Goal: Complete application form: Complete application form

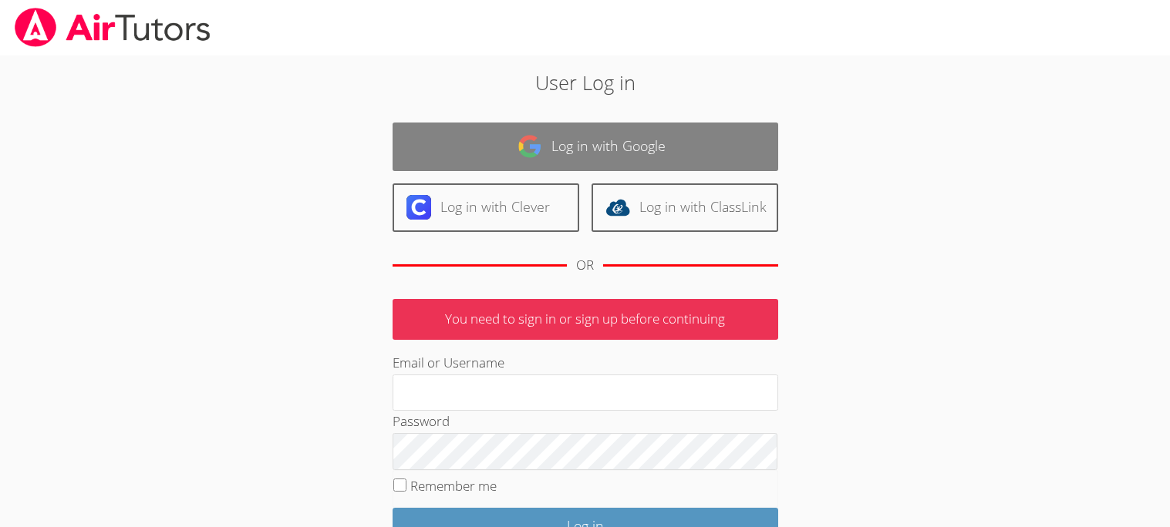
click at [593, 136] on link "Log in with Google" at bounding box center [585, 147] width 386 height 49
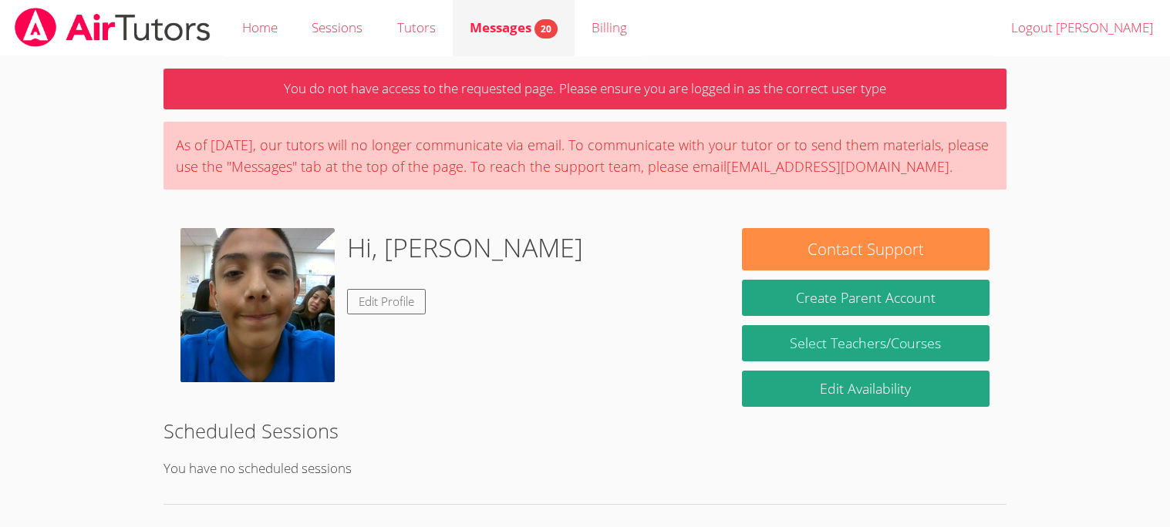
click at [543, 37] on span "20" at bounding box center [545, 28] width 23 height 19
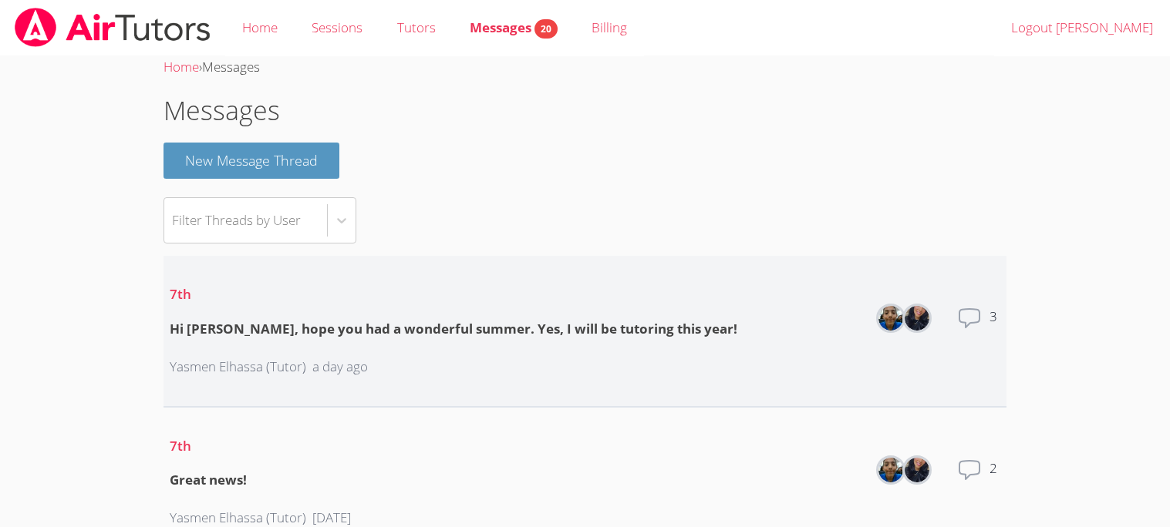
click at [968, 363] on li "7th Hi Juan, hope you had a wonderful summer. Yes, I will be tutoring this year…" at bounding box center [584, 332] width 842 height 152
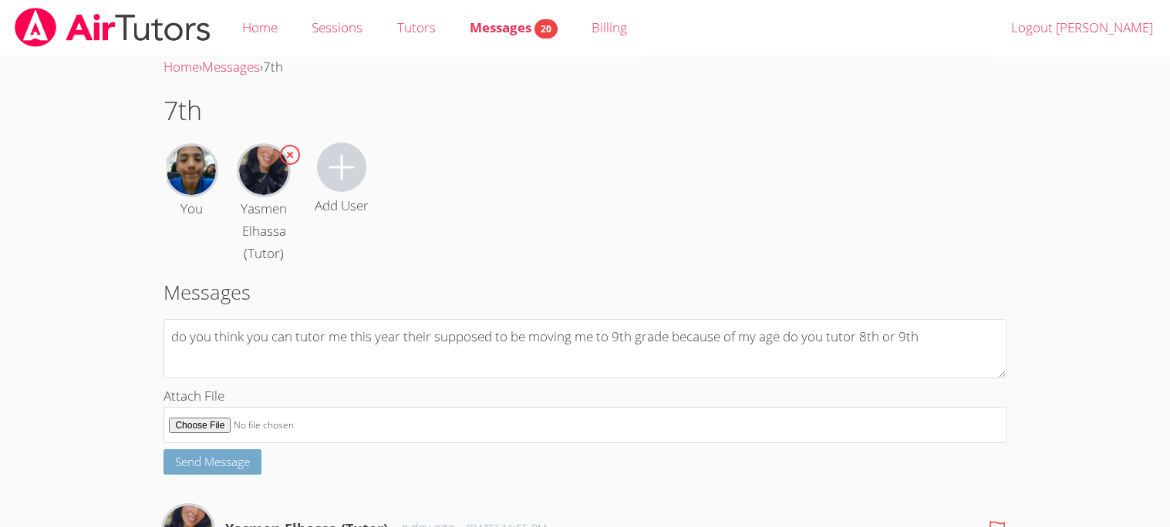
type textarea "do you think you can tutor me this year their supposed to be moving me to 9th g…"
click at [234, 460] on span "Send Message" at bounding box center [212, 461] width 75 height 15
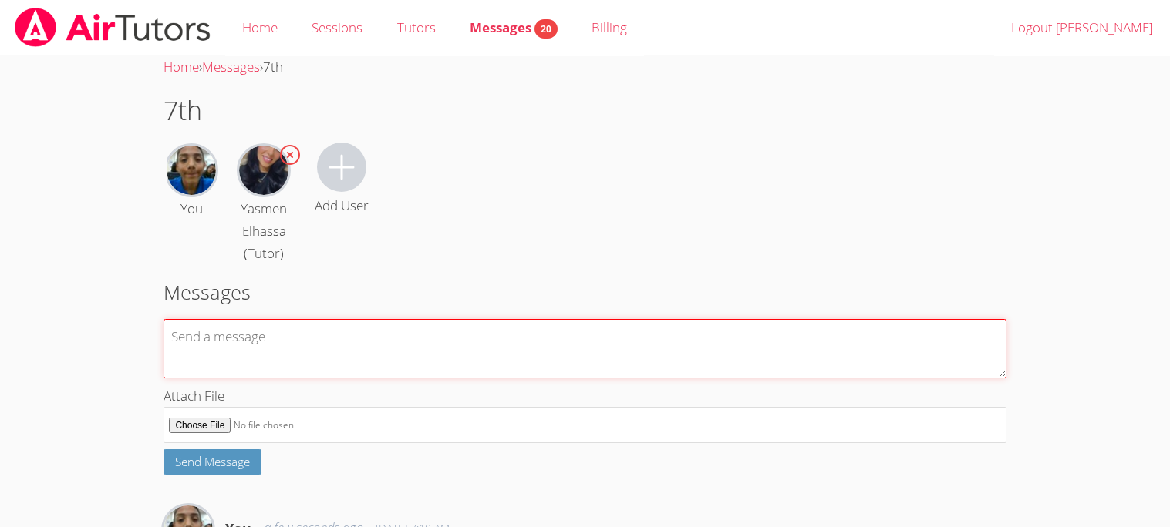
click at [240, 355] on textarea at bounding box center [584, 348] width 842 height 59
type textarea "im"
click at [250, 343] on textarea "I'm still in 8th math lab" at bounding box center [584, 348] width 842 height 59
click at [211, 335] on textarea "I'm still in 8th math lab" at bounding box center [584, 348] width 842 height 59
type textarea "I'm in 8th math lab"
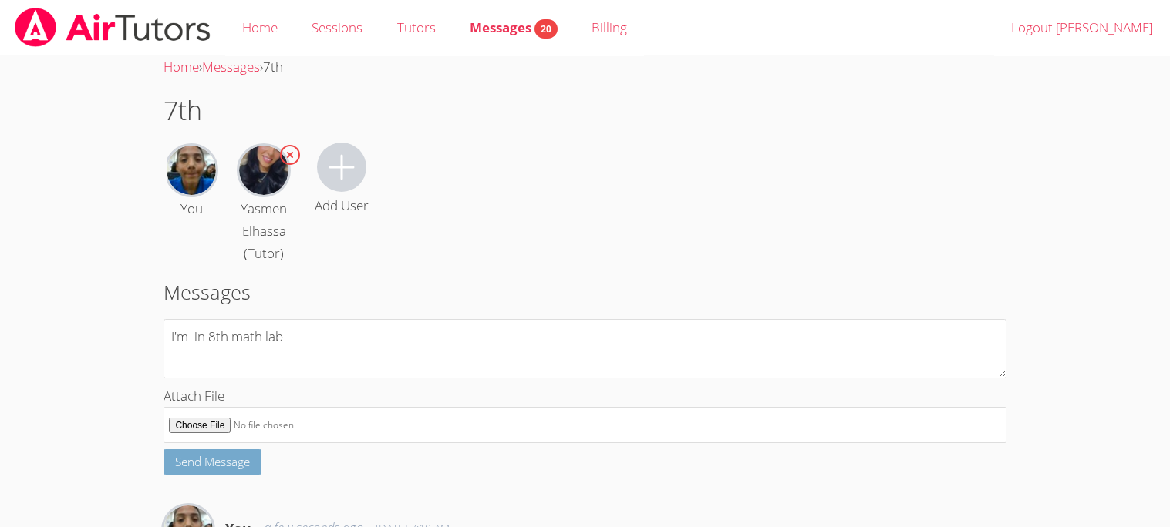
click at [235, 459] on span "Send Message" at bounding box center [212, 461] width 75 height 15
click at [257, 5] on link "Home" at bounding box center [259, 28] width 69 height 56
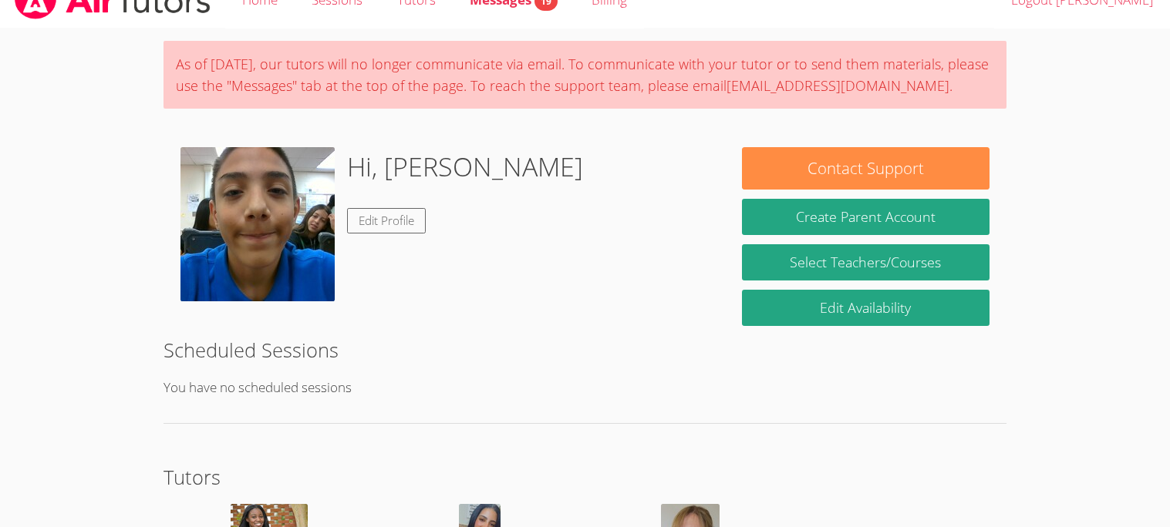
scroll to position [30, 0]
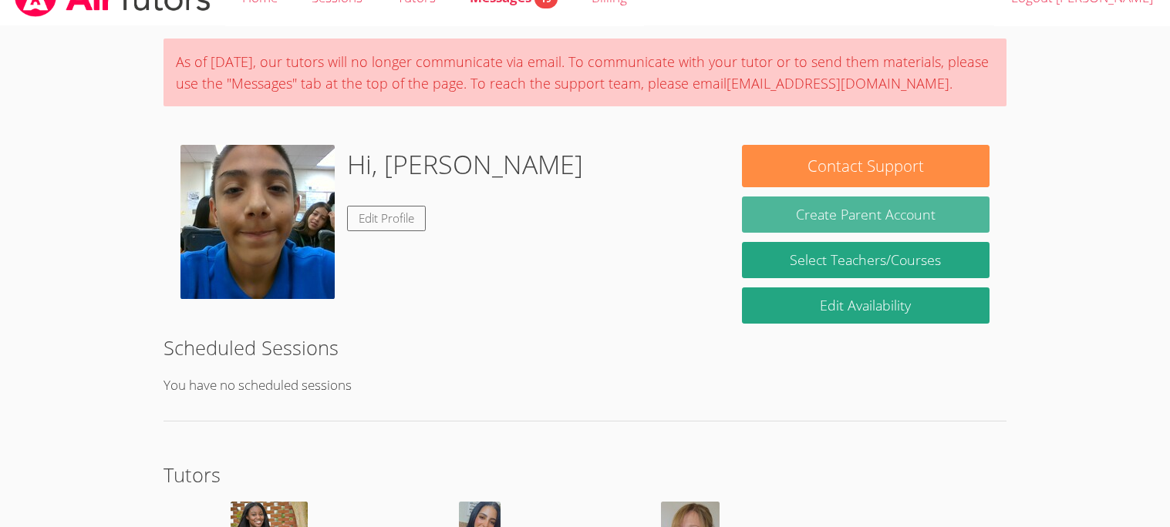
click at [826, 214] on button "Create Parent Account" at bounding box center [865, 215] width 247 height 36
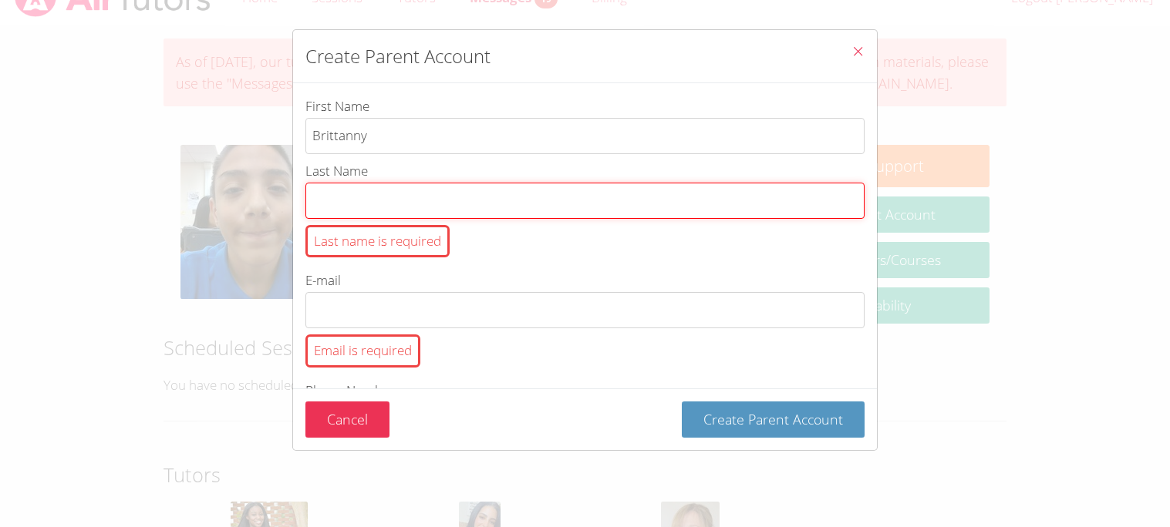
click at [353, 205] on input "Last Name Last name is required" at bounding box center [584, 201] width 559 height 36
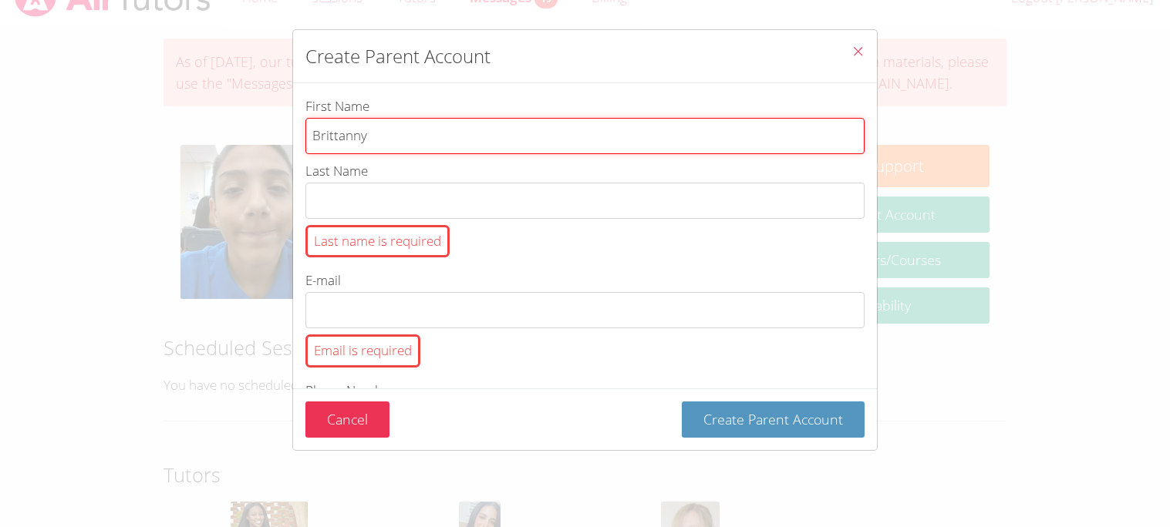
click at [359, 140] on input "Brittanny" at bounding box center [584, 136] width 559 height 36
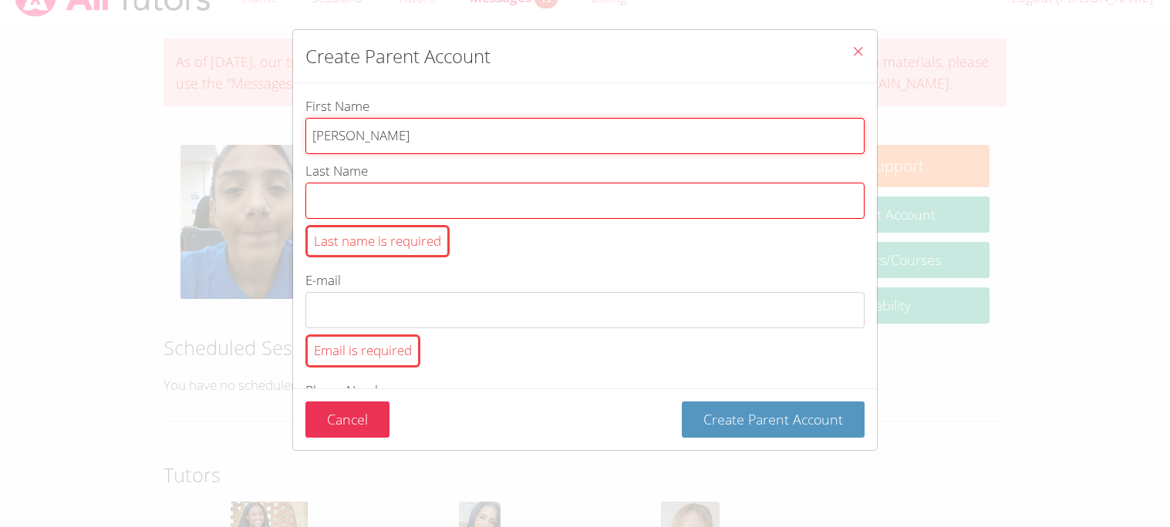
type input "[PERSON_NAME]"
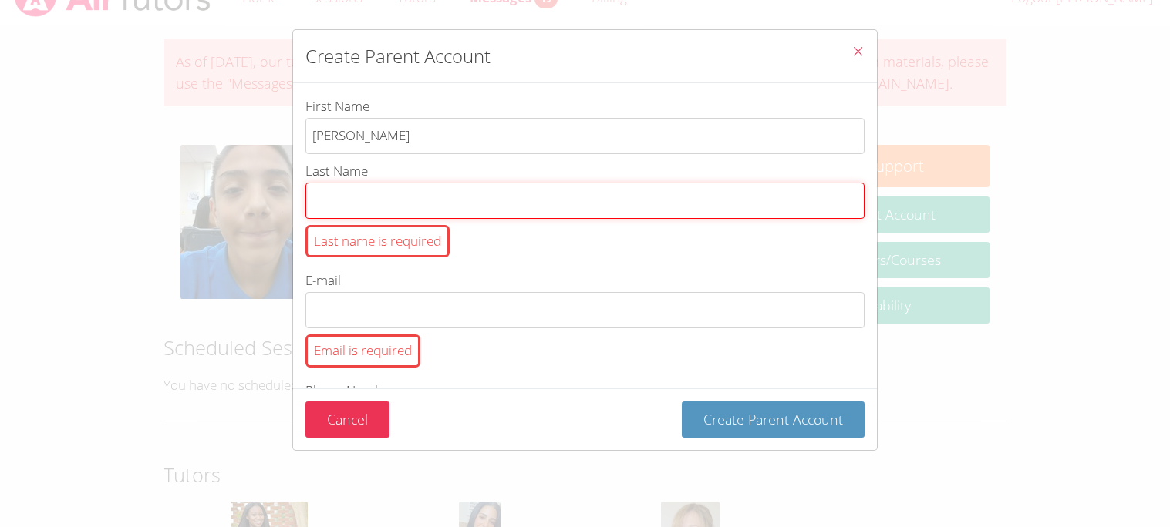
click at [352, 191] on input "Last Name Last name is required" at bounding box center [584, 201] width 559 height 36
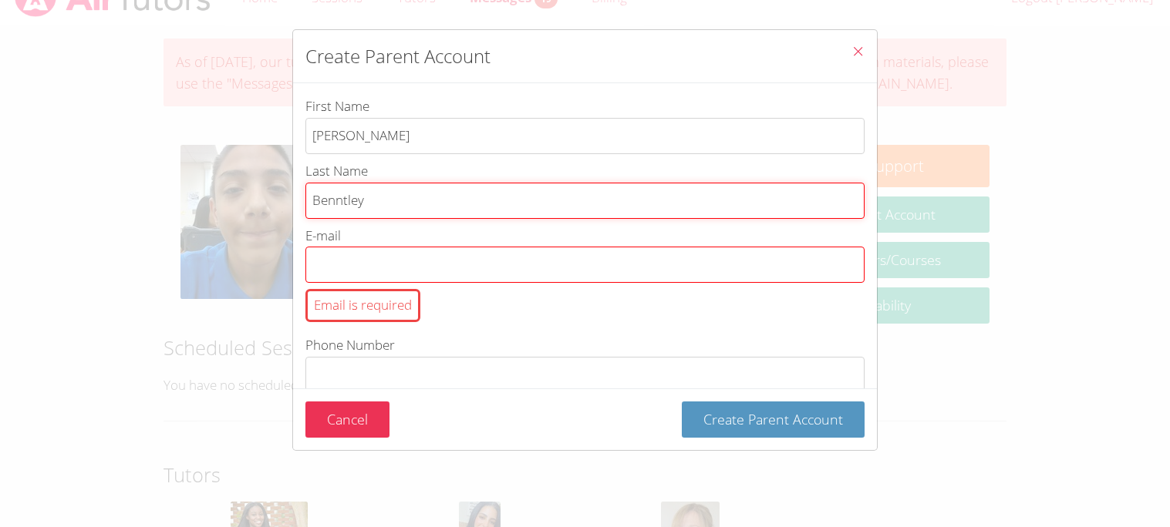
type input "Benntley"
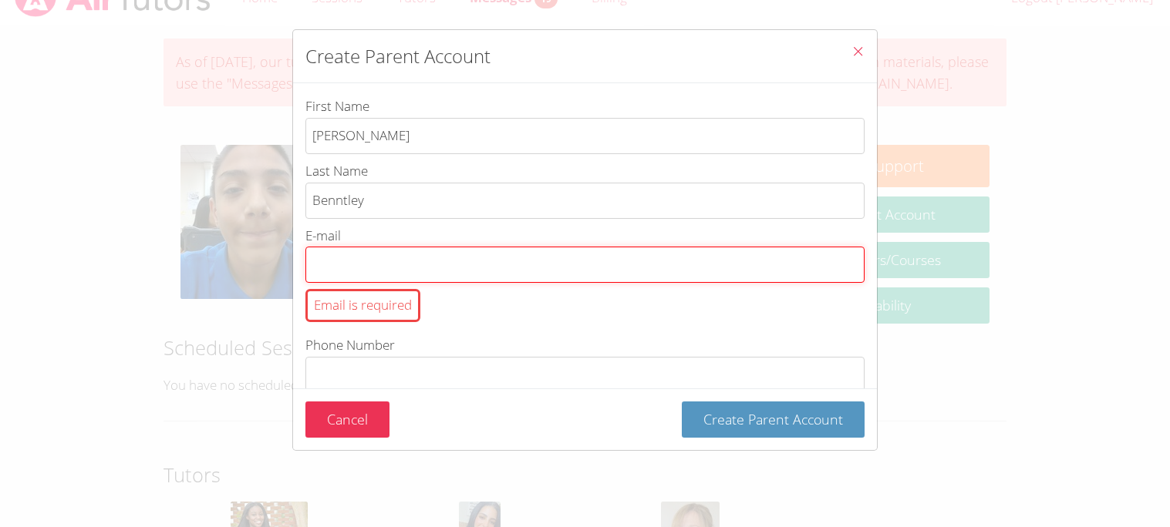
click at [584, 252] on input "E-mail Email is required" at bounding box center [584, 265] width 559 height 36
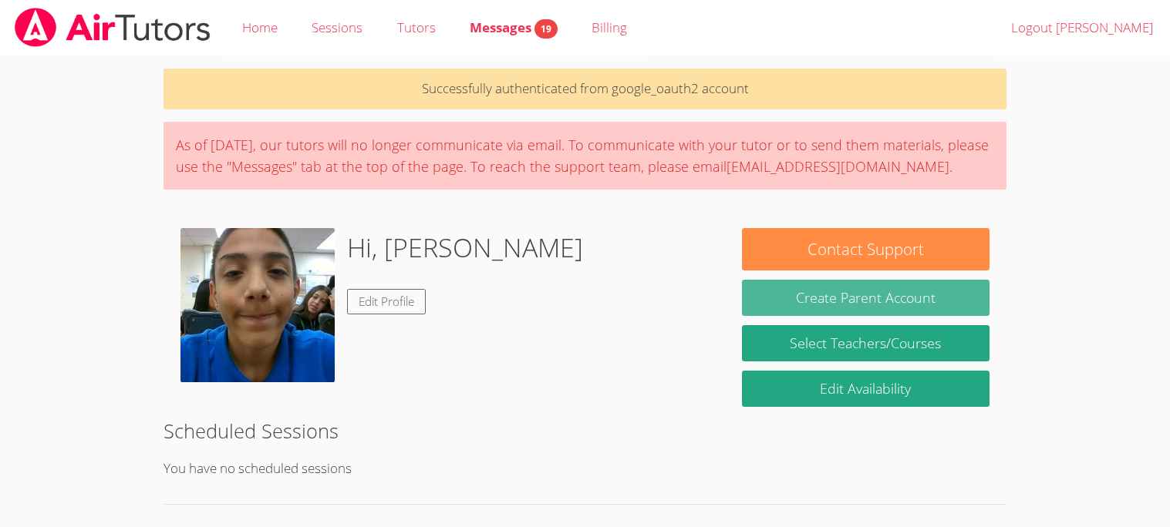
click at [808, 308] on button "Create Parent Account" at bounding box center [865, 298] width 247 height 36
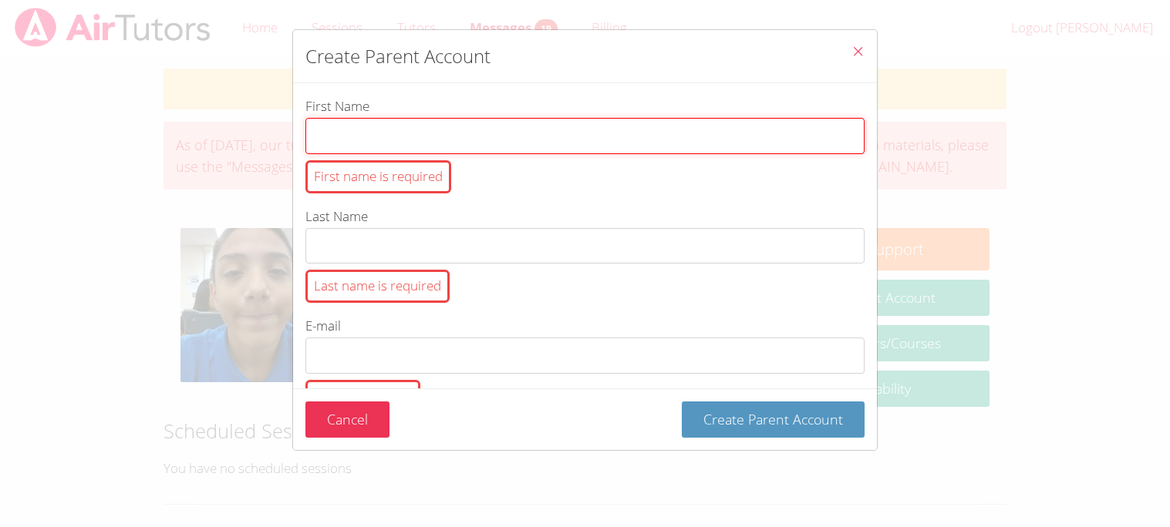
click at [559, 126] on input "First Name First name is required" at bounding box center [584, 136] width 559 height 36
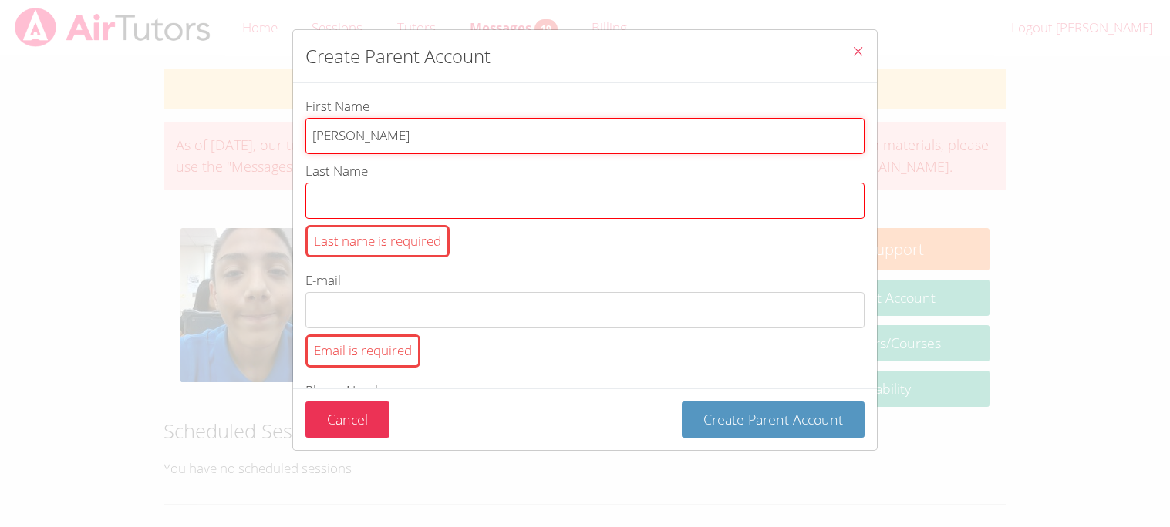
type input "[PERSON_NAME]"
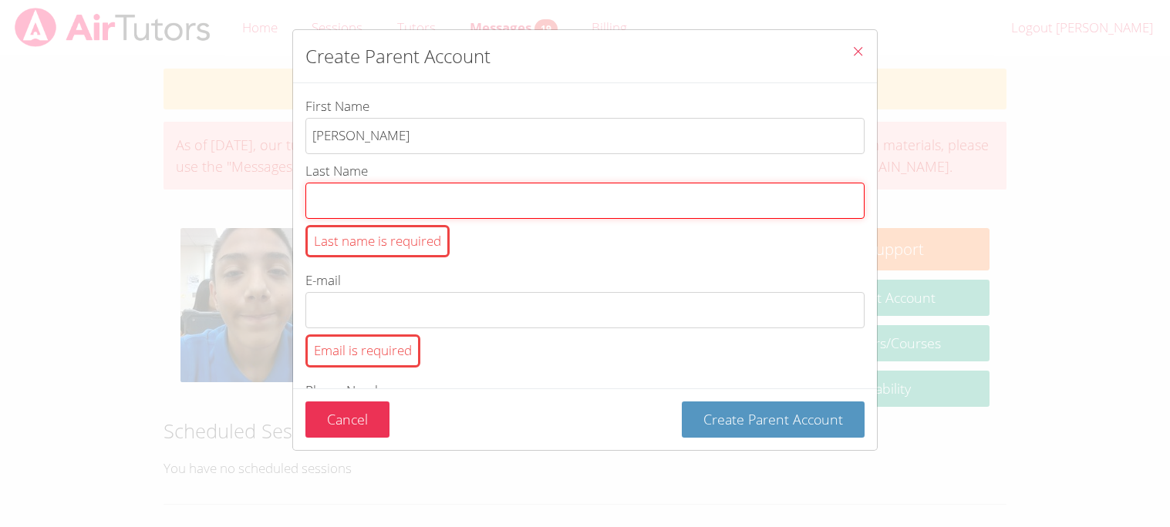
click at [361, 198] on input "Last Name Last name is required" at bounding box center [584, 201] width 559 height 36
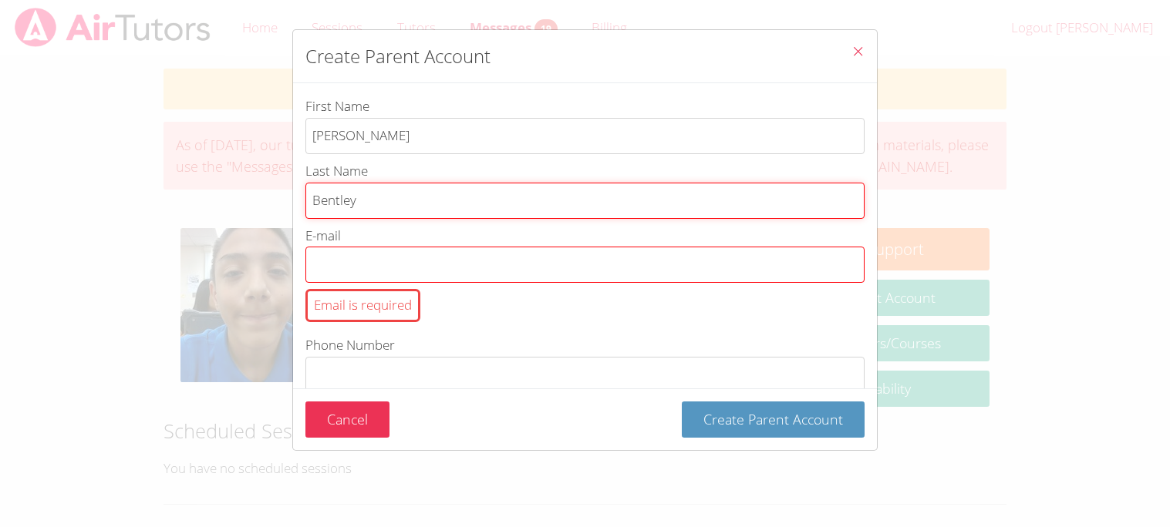
type input "Bentley"
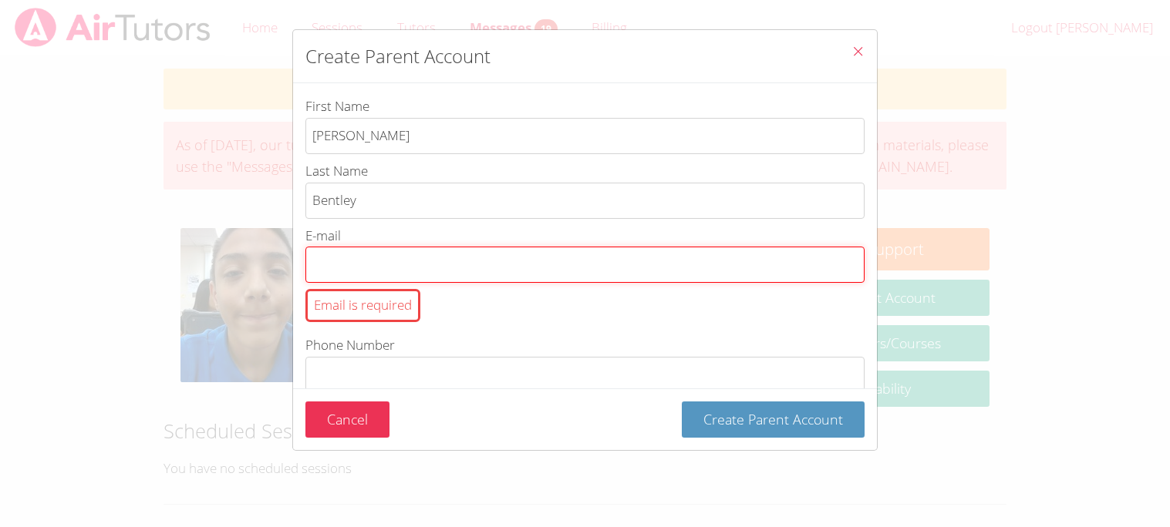
click at [367, 258] on input "E-mail Email is required" at bounding box center [584, 265] width 559 height 36
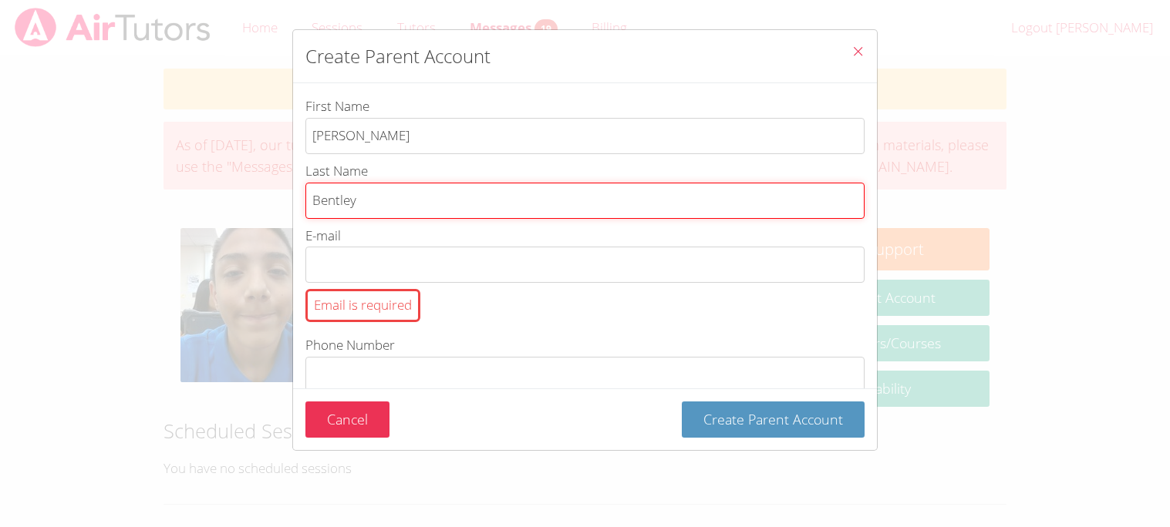
click at [362, 215] on input "Bentley" at bounding box center [584, 201] width 559 height 36
click at [347, 206] on input "Bentley" at bounding box center [584, 201] width 559 height 36
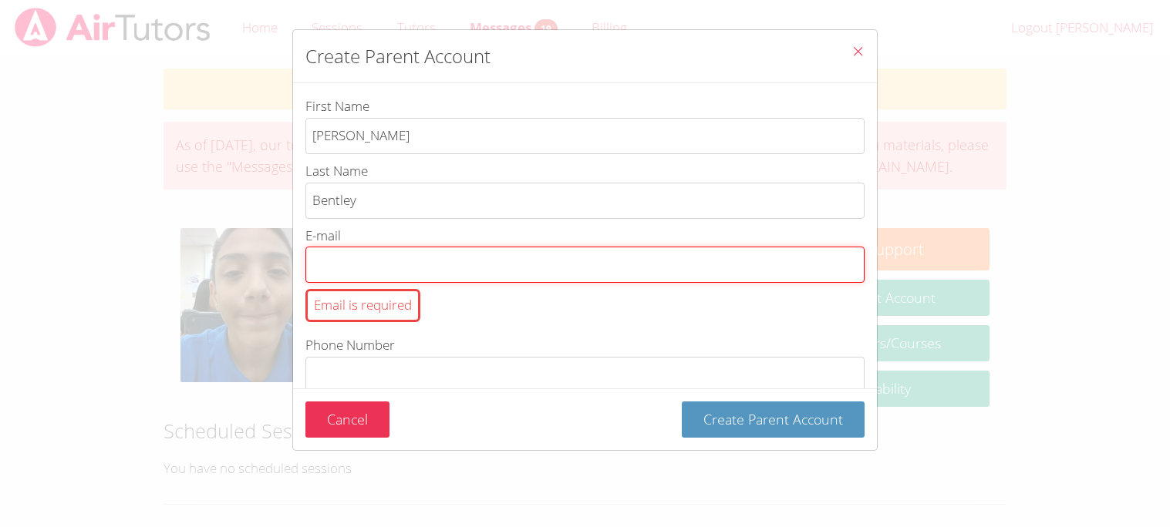
click at [337, 273] on input "E-mail Email is required" at bounding box center [584, 265] width 559 height 36
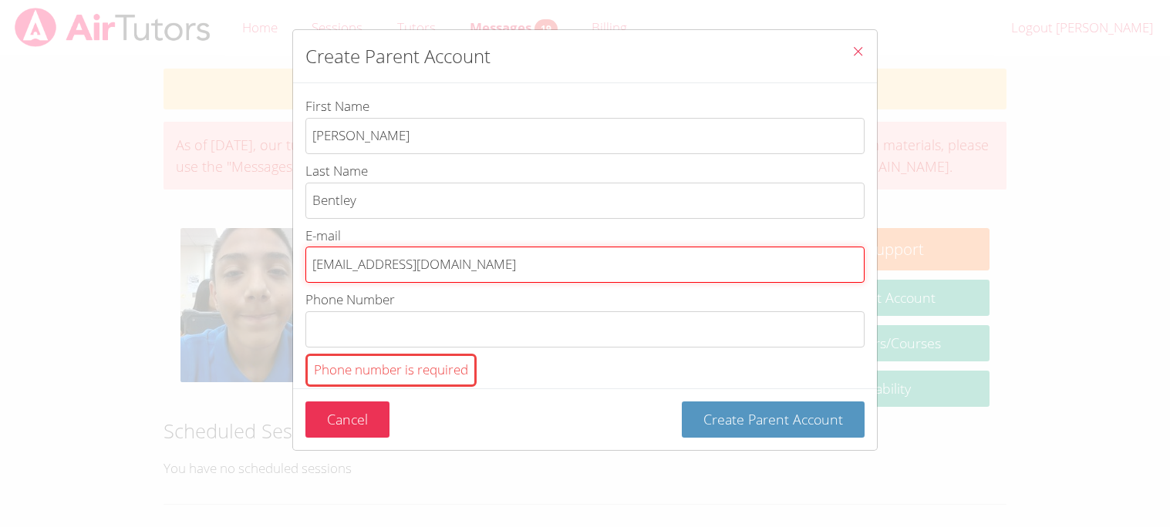
click at [359, 271] on input "[EMAIL_ADDRESS][DOMAIN_NAME]" at bounding box center [584, 265] width 559 height 36
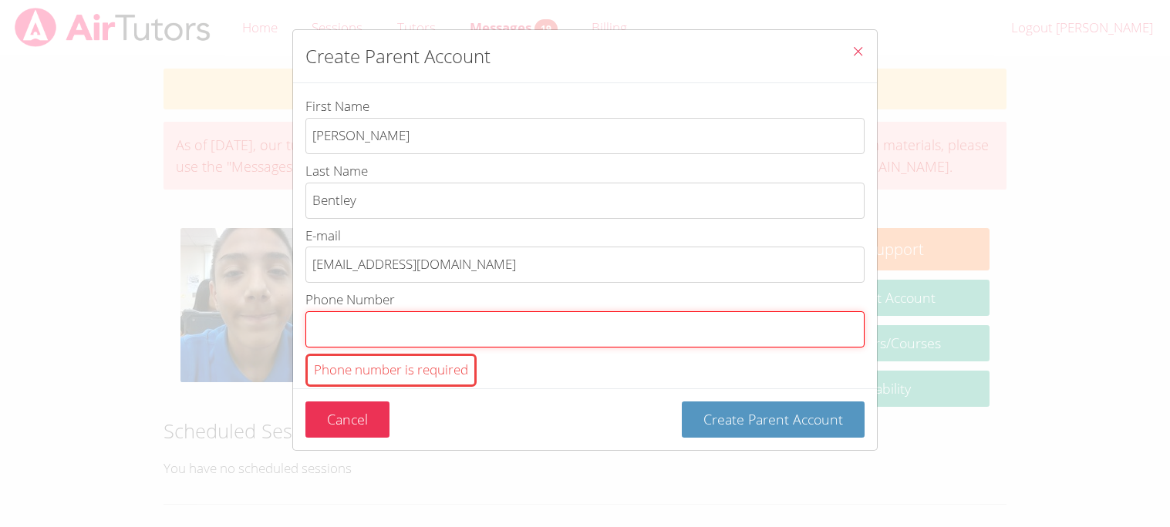
click at [373, 320] on input "Phone Number Phone number is required" at bounding box center [584, 330] width 559 height 36
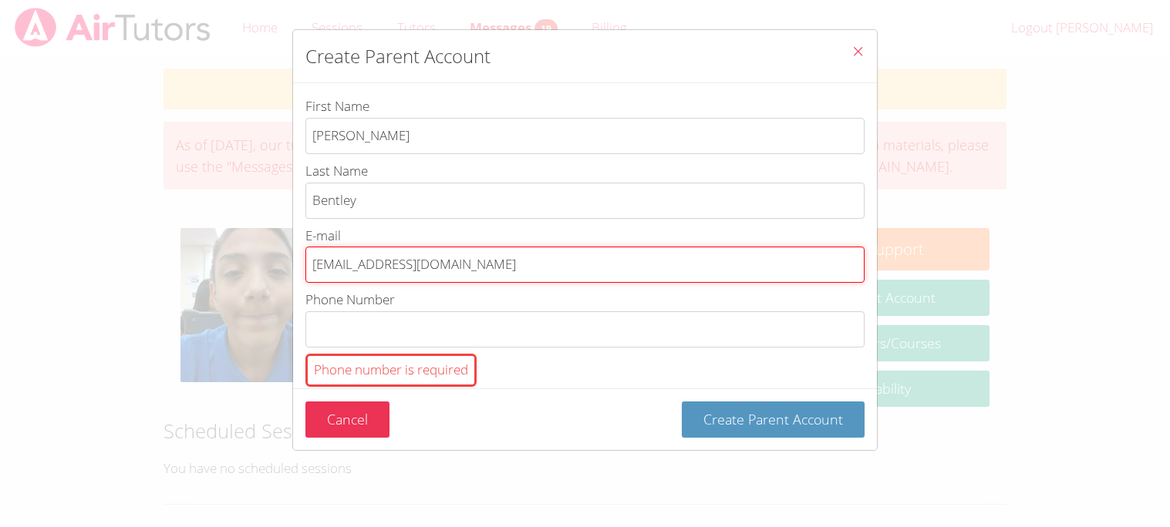
click at [370, 274] on input "[EMAIL_ADDRESS][DOMAIN_NAME]" at bounding box center [584, 265] width 559 height 36
click at [362, 271] on input "[EMAIL_ADDRESS][DOMAIN_NAME]" at bounding box center [584, 265] width 559 height 36
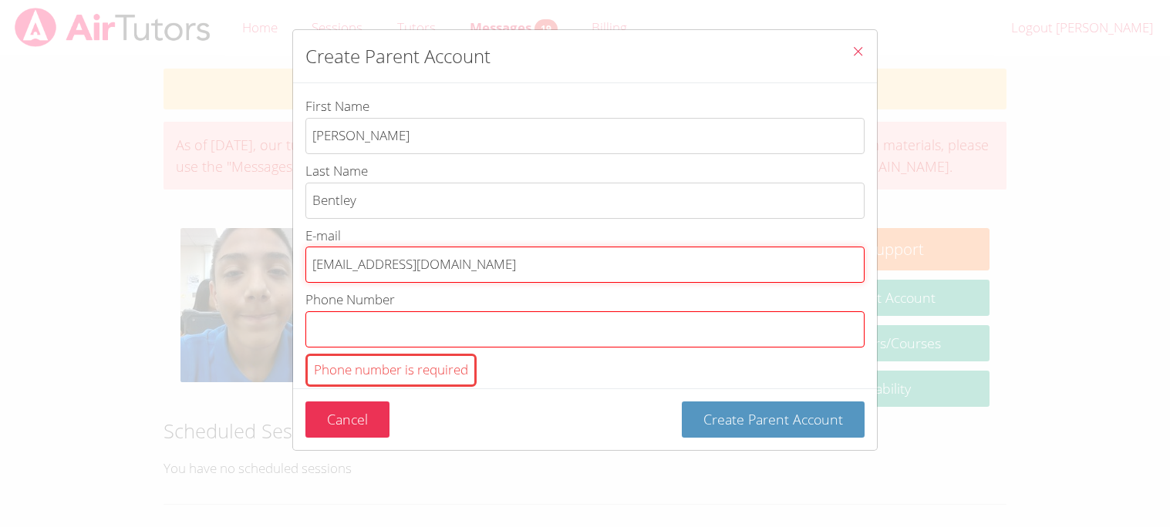
type input "[EMAIL_ADDRESS][DOMAIN_NAME]"
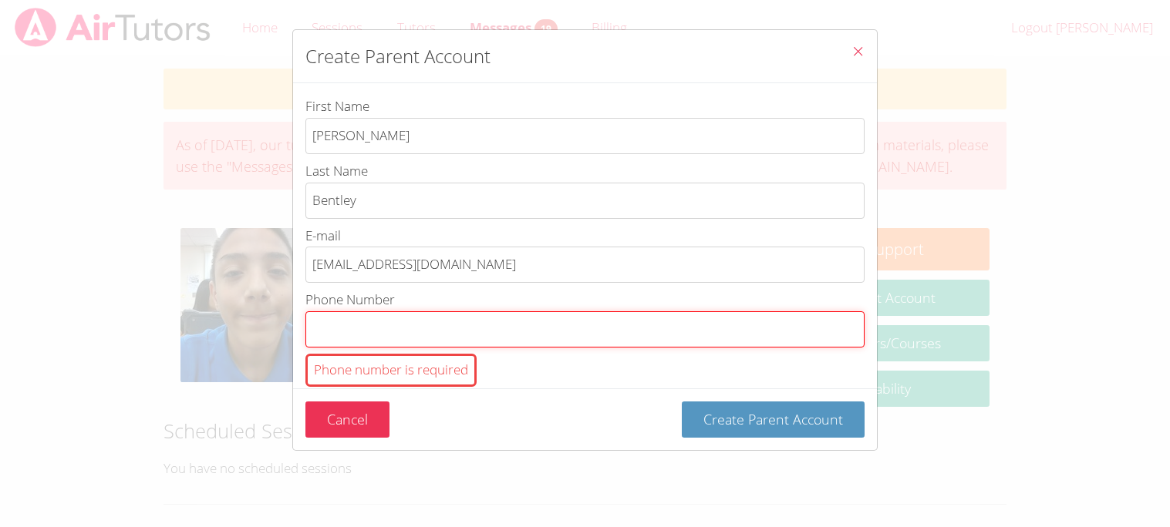
click at [361, 335] on input "Phone Number Phone number is required" at bounding box center [584, 330] width 559 height 36
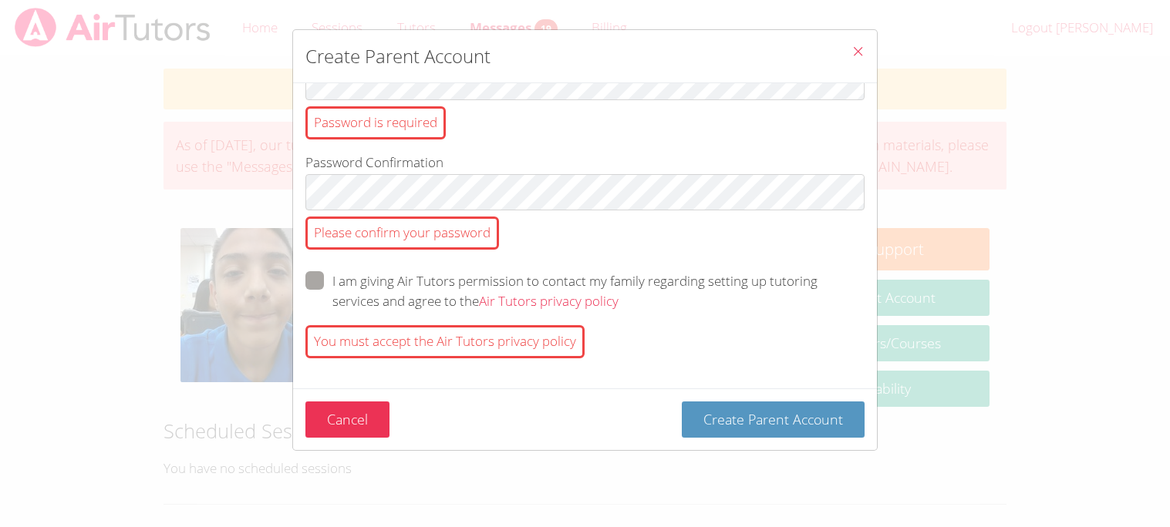
scroll to position [314, 0]
type input "14323848203"
click at [618, 291] on span "btn solid green w-full" at bounding box center [618, 300] width 0 height 18
click at [618, 282] on input "I am giving Air Tutors permission to contact my family regarding setting up tut…" at bounding box center [624, 277] width 13 height 13
checkbox input "true"
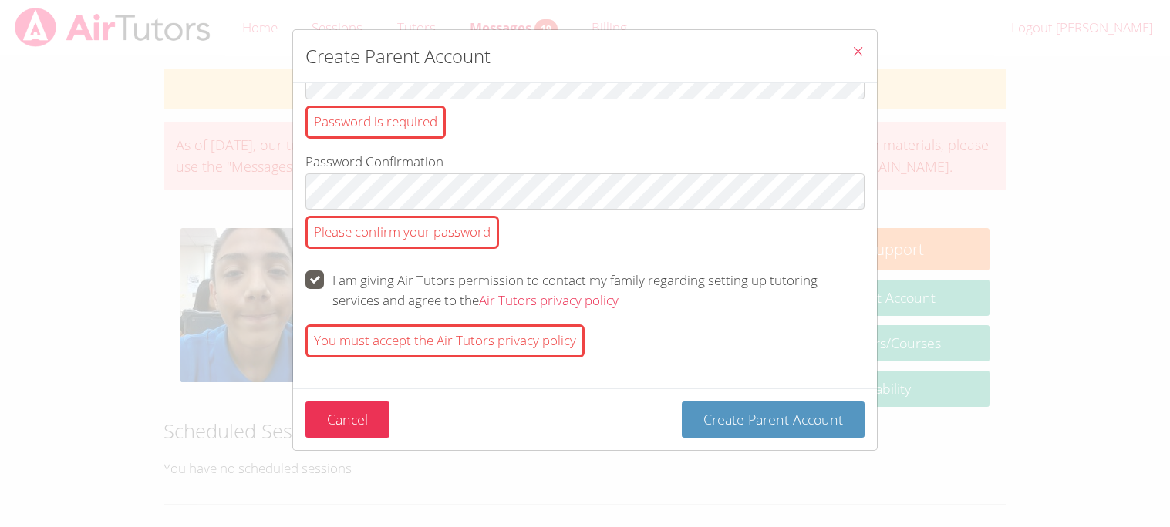
scroll to position [261, 0]
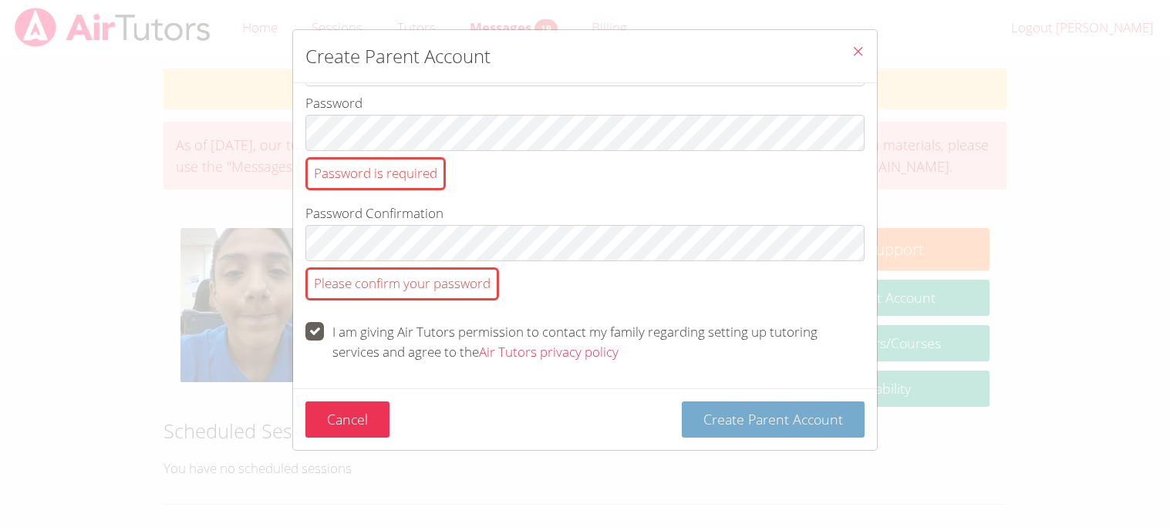
click at [709, 419] on span "Create Parent Account" at bounding box center [773, 419] width 140 height 19
click at [775, 423] on span "Create Parent Account" at bounding box center [773, 419] width 140 height 19
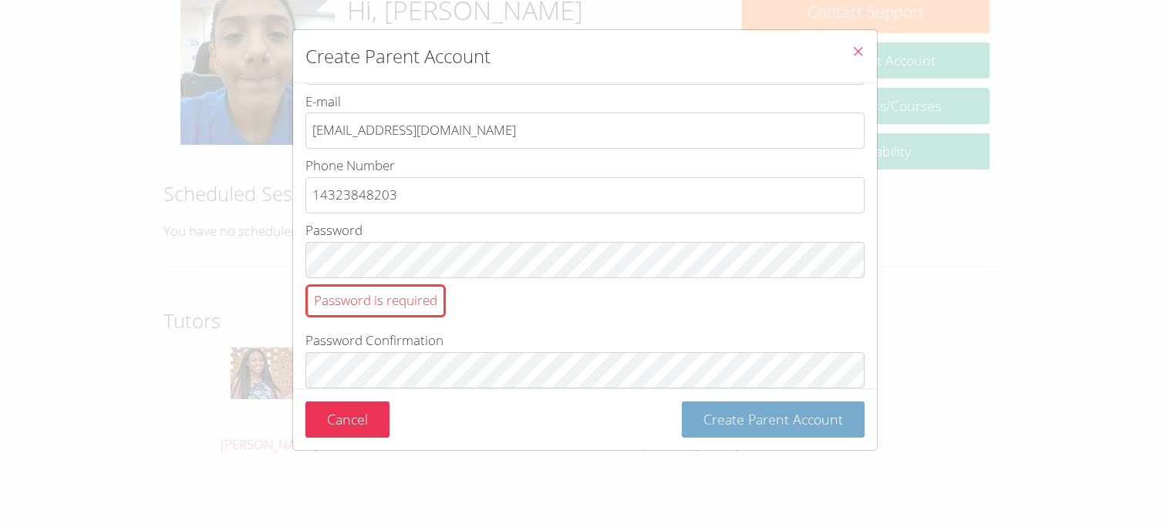
scroll to position [136, 0]
click at [854, 59] on span "Close" at bounding box center [857, 53] width 13 height 18
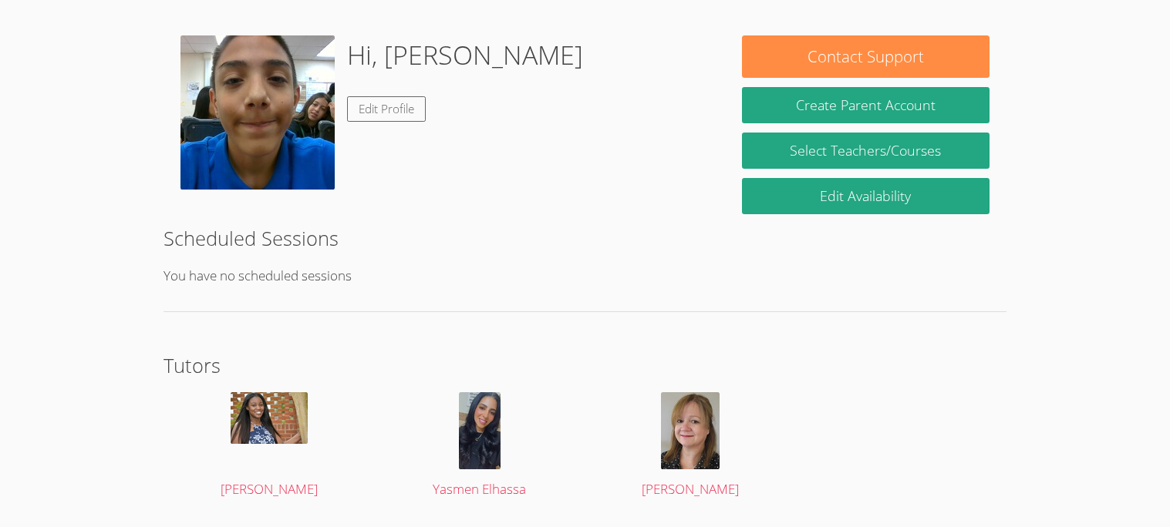
scroll to position [0, 0]
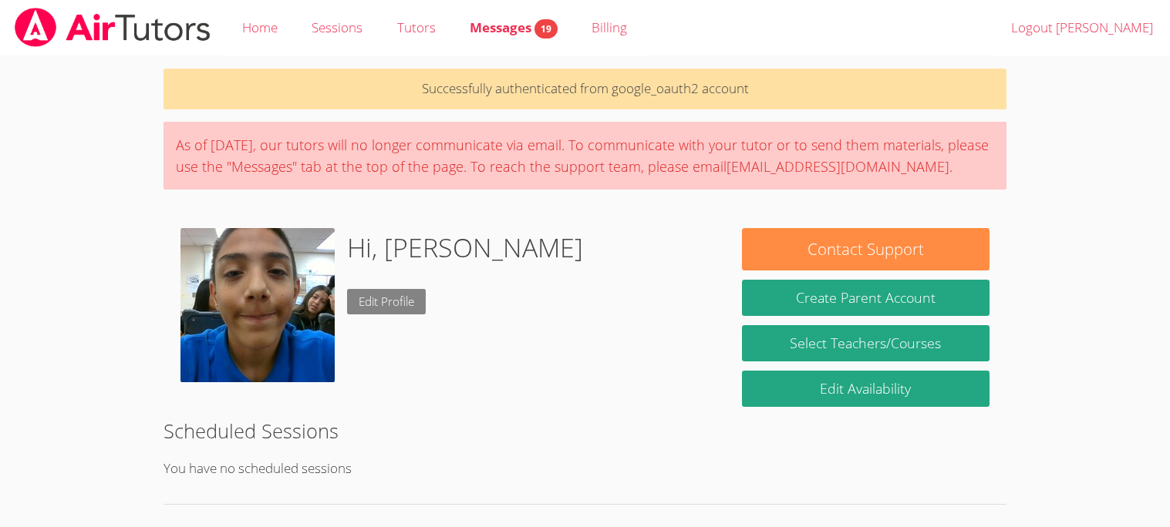
click at [416, 303] on link "Edit Profile" at bounding box center [386, 301] width 79 height 25
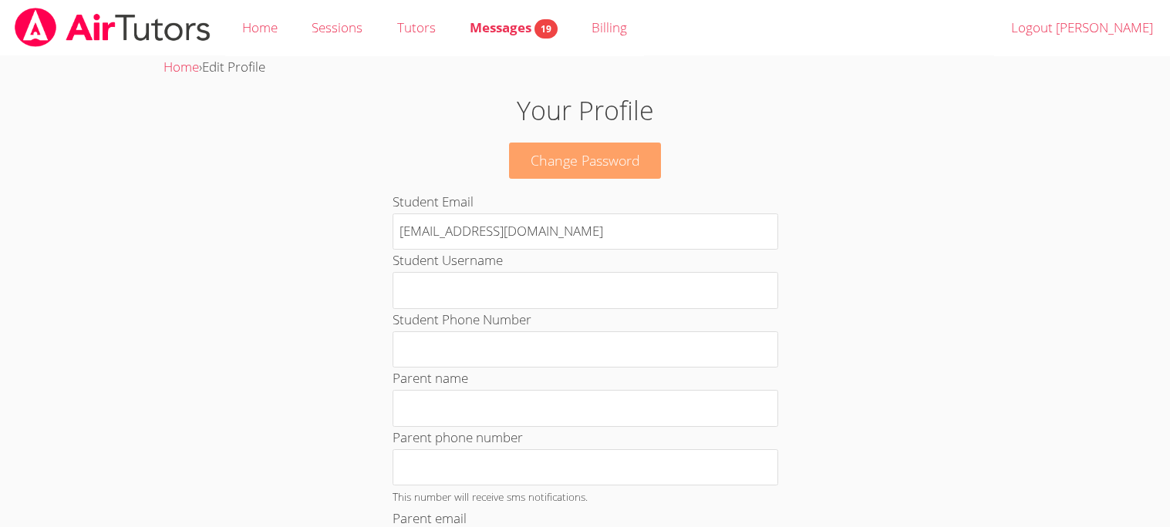
click at [608, 176] on link "Change Password" at bounding box center [585, 161] width 153 height 36
